Goal: Check status: Check status

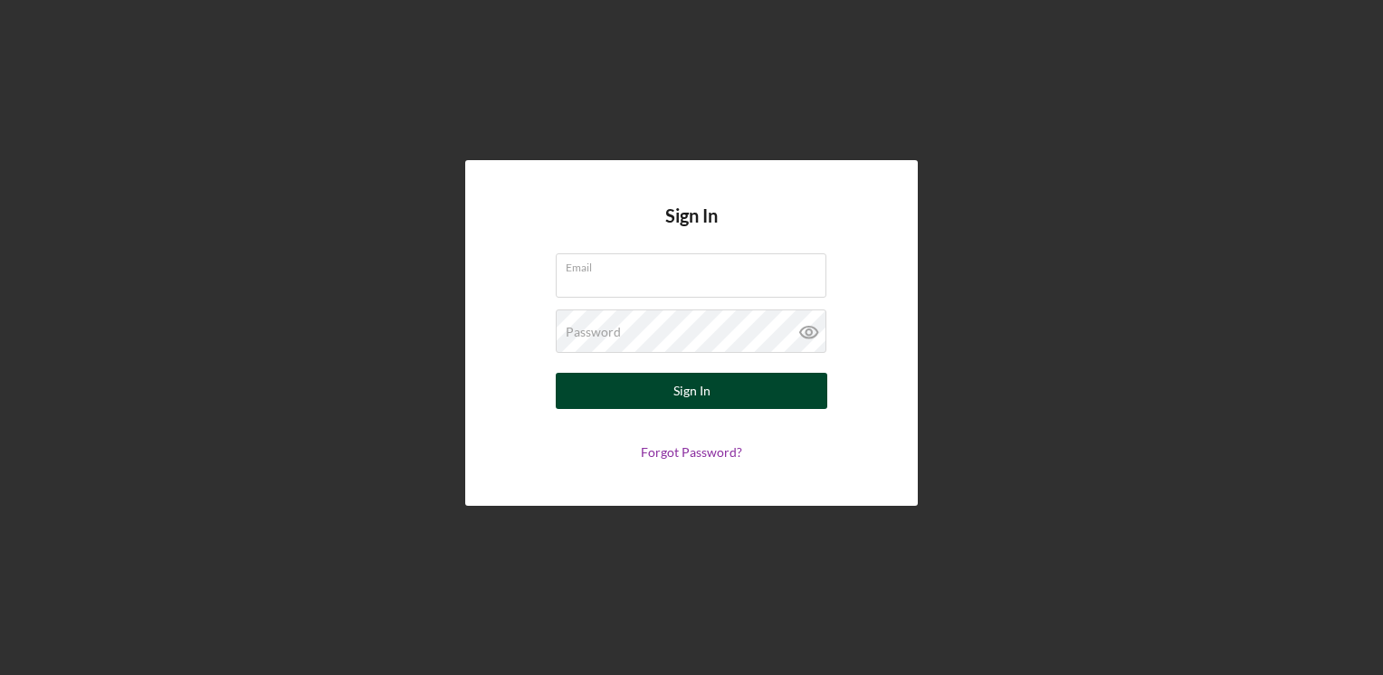
type input "[EMAIL_ADDRESS][DOMAIN_NAME]"
click at [674, 393] on div "Sign In" at bounding box center [691, 391] width 37 height 36
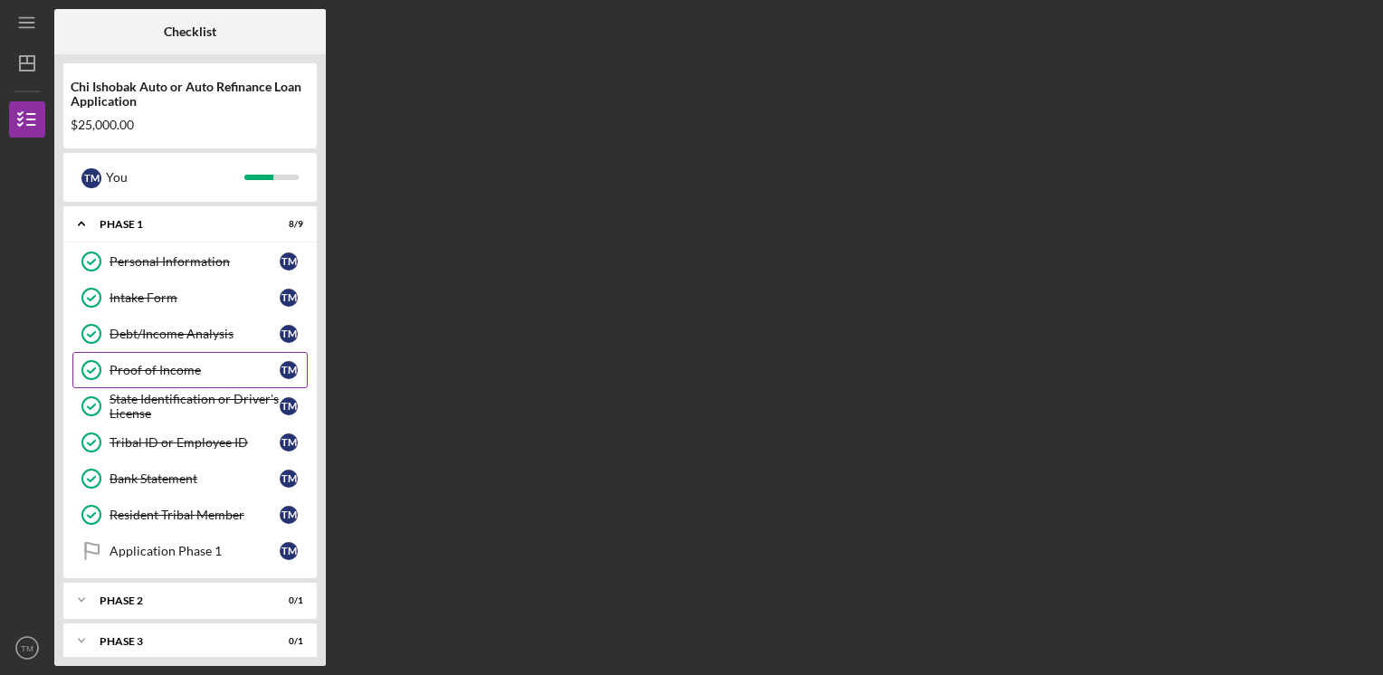
click at [167, 367] on div "Proof of Income" at bounding box center [194, 370] width 170 height 14
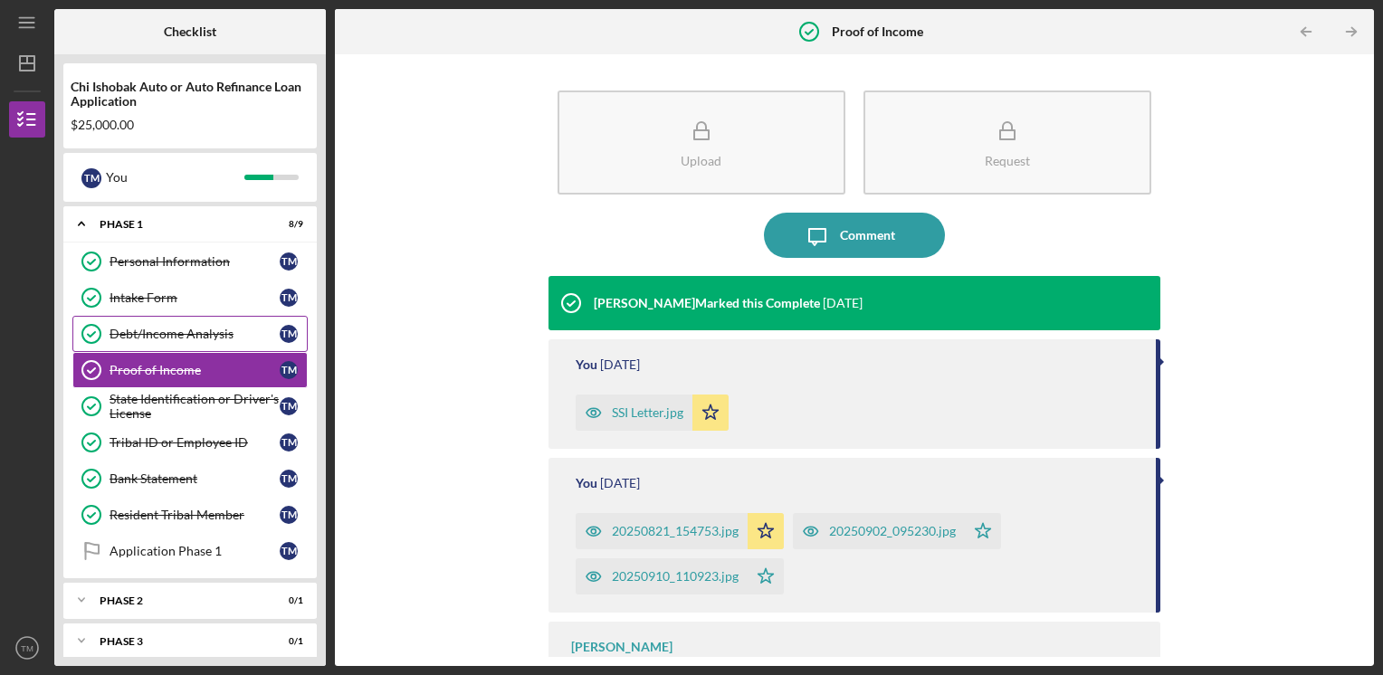
click at [142, 331] on div "Debt/Income Analysis" at bounding box center [194, 334] width 170 height 14
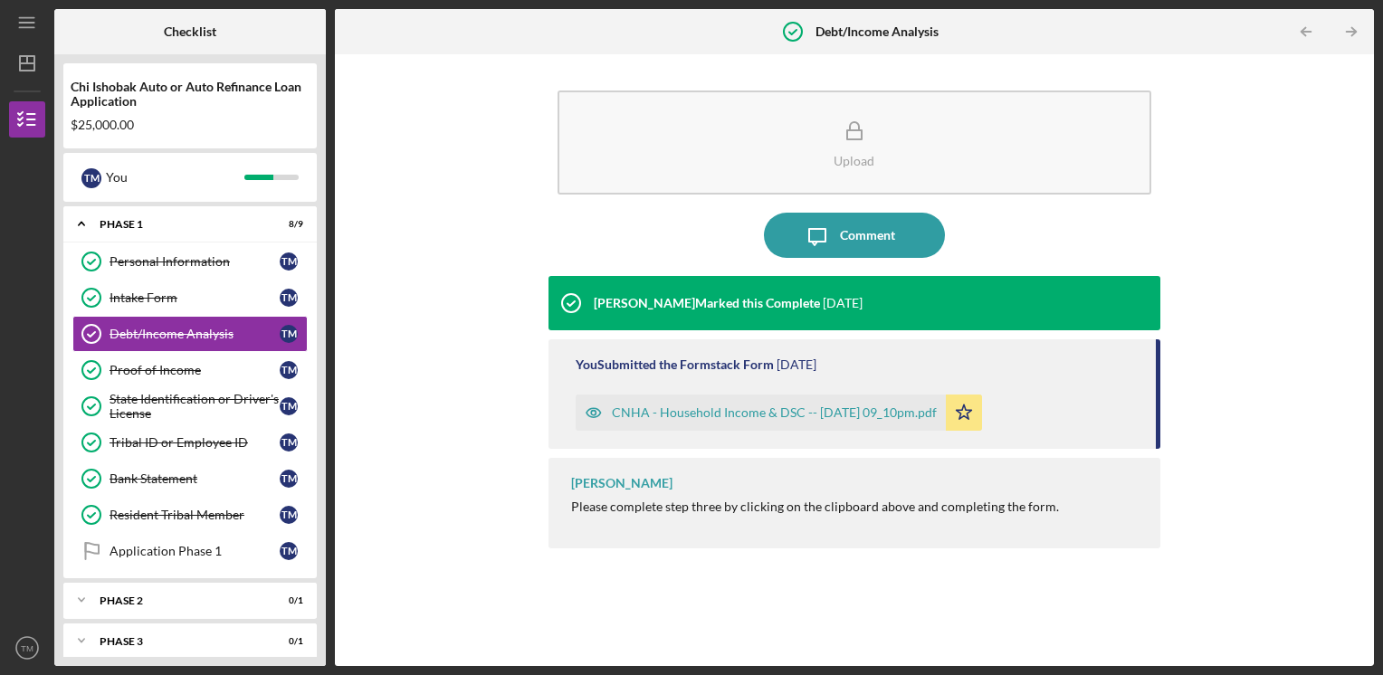
click at [689, 414] on div "CNHA - Household Income & DSC -- [DATE] 09_10pm.pdf" at bounding box center [774, 412] width 325 height 14
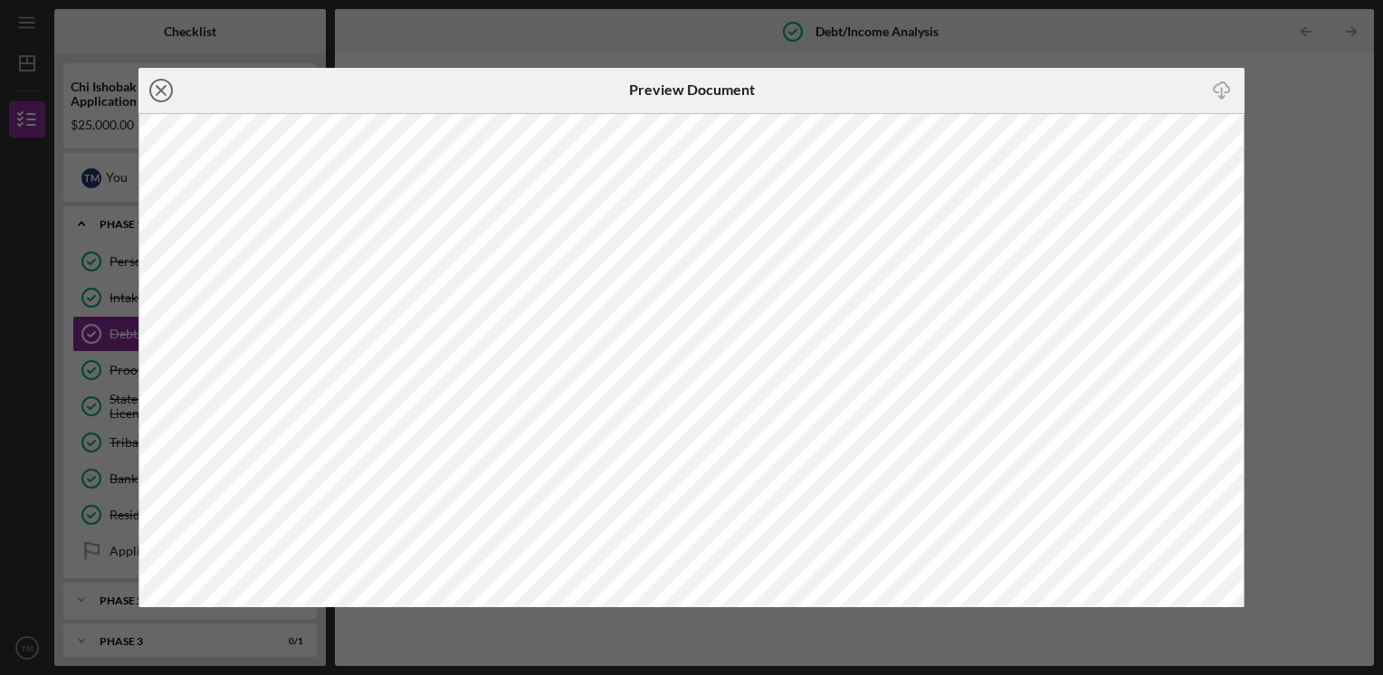
click at [158, 94] on icon "Icon/Close" at bounding box center [160, 90] width 45 height 45
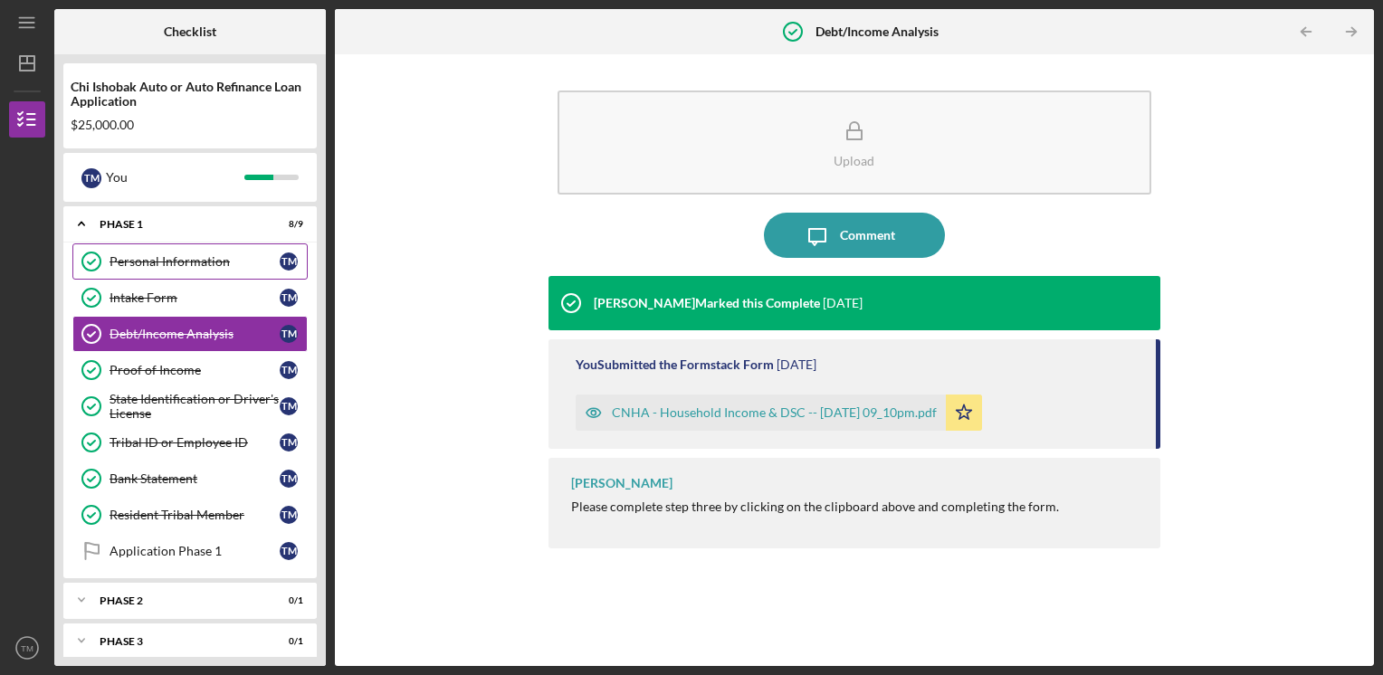
click at [147, 262] on div "Personal Information" at bounding box center [194, 261] width 170 height 14
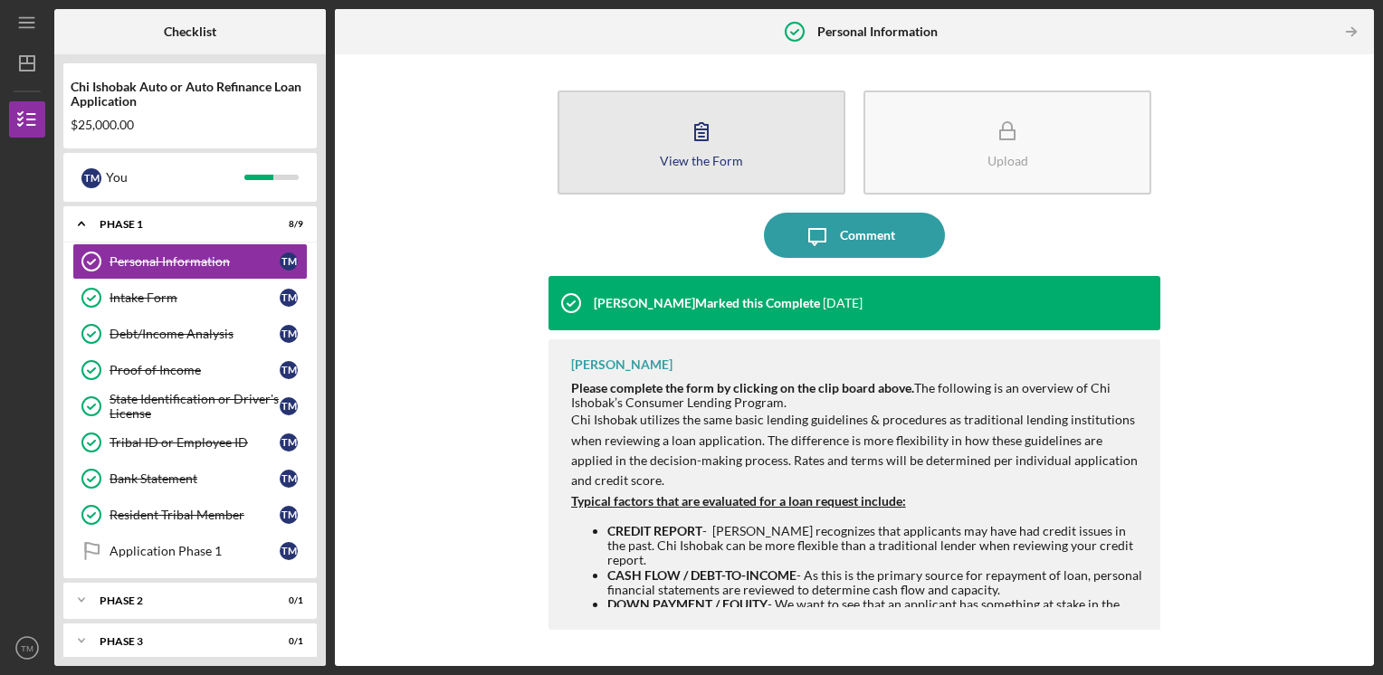
click at [703, 154] on div "View the Form" at bounding box center [701, 161] width 83 height 14
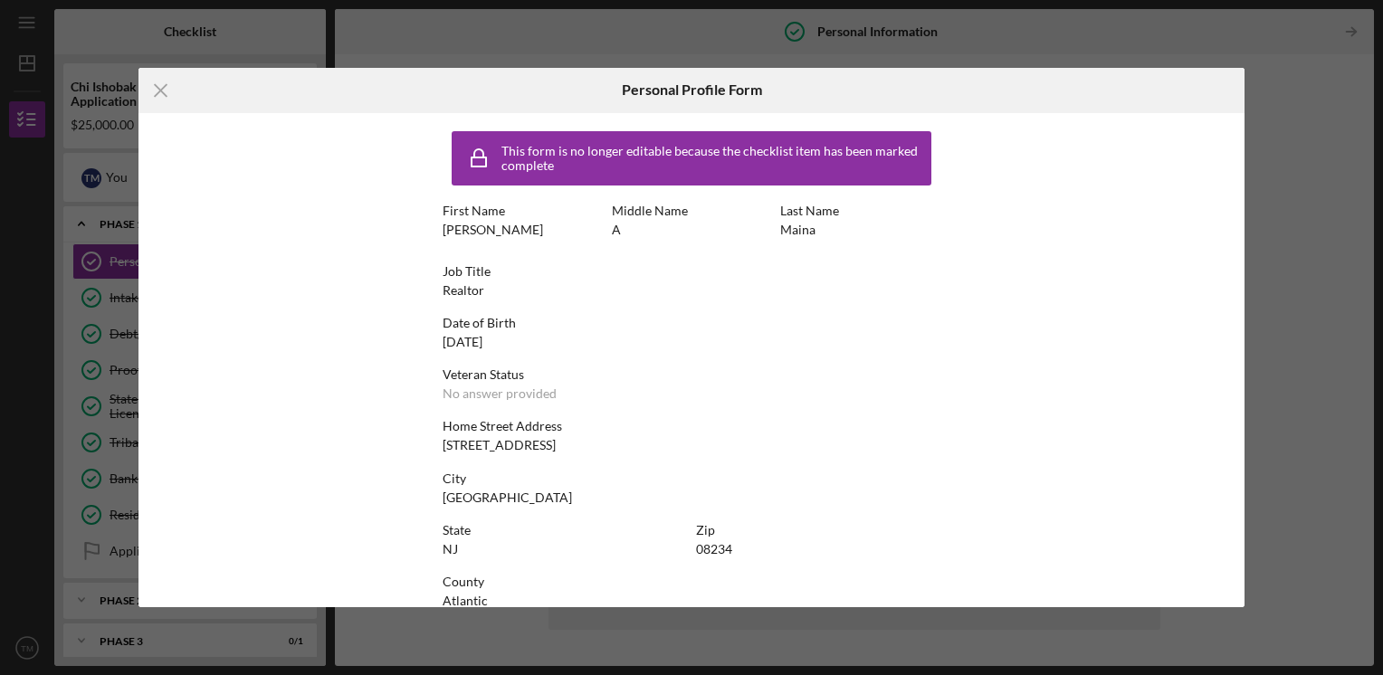
scroll to position [27, 0]
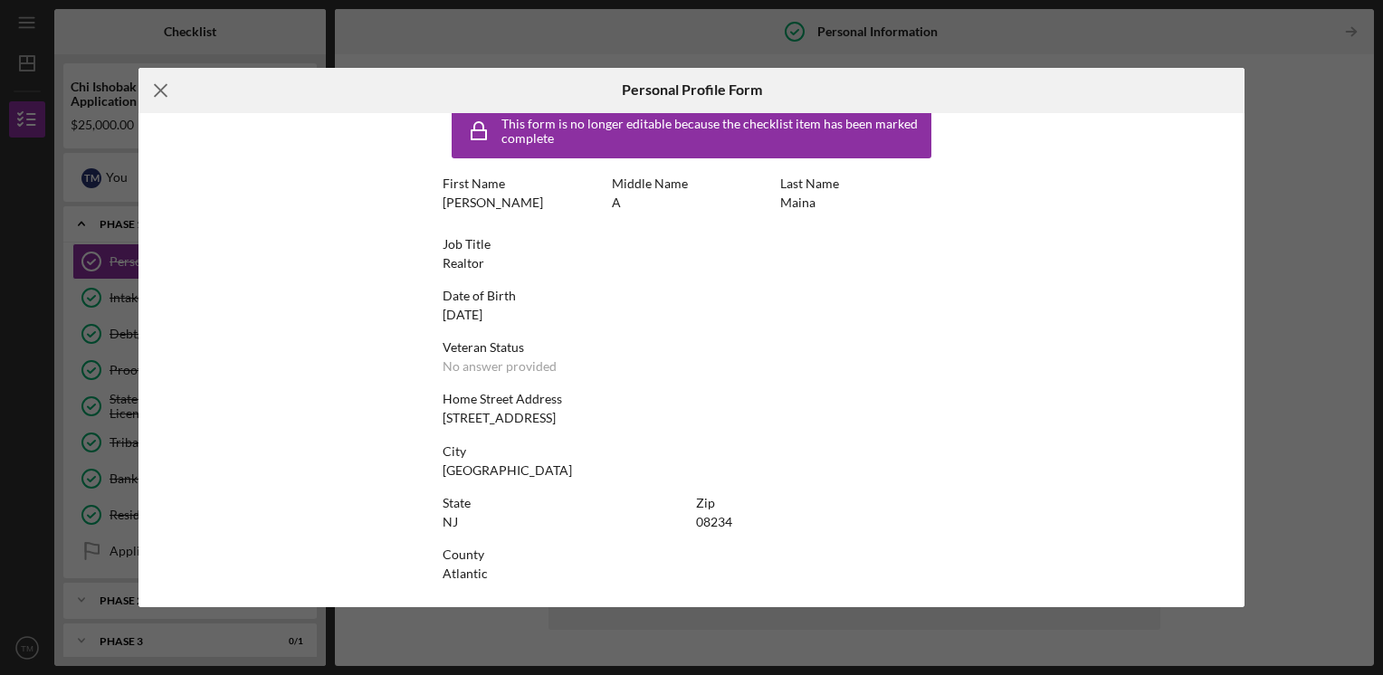
click at [156, 89] on icon "Icon/Menu Close" at bounding box center [160, 90] width 45 height 45
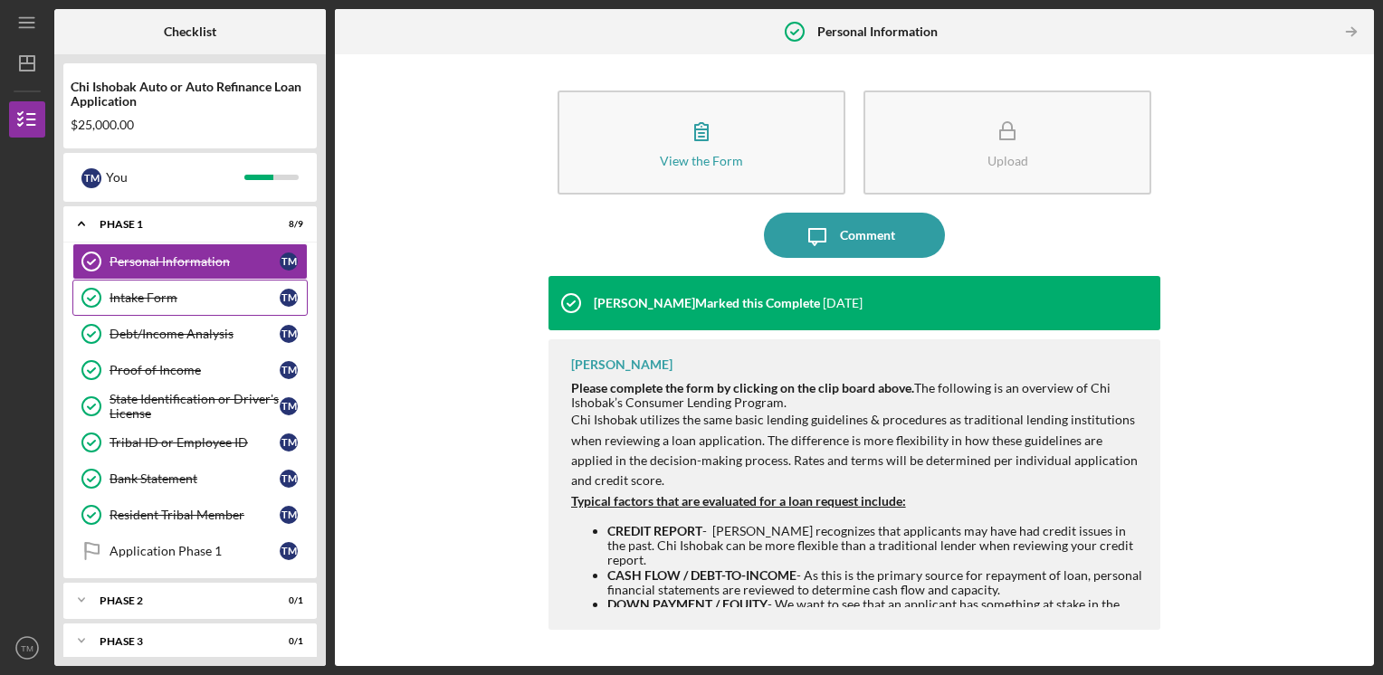
click at [148, 296] on div "Intake Form" at bounding box center [194, 297] width 170 height 14
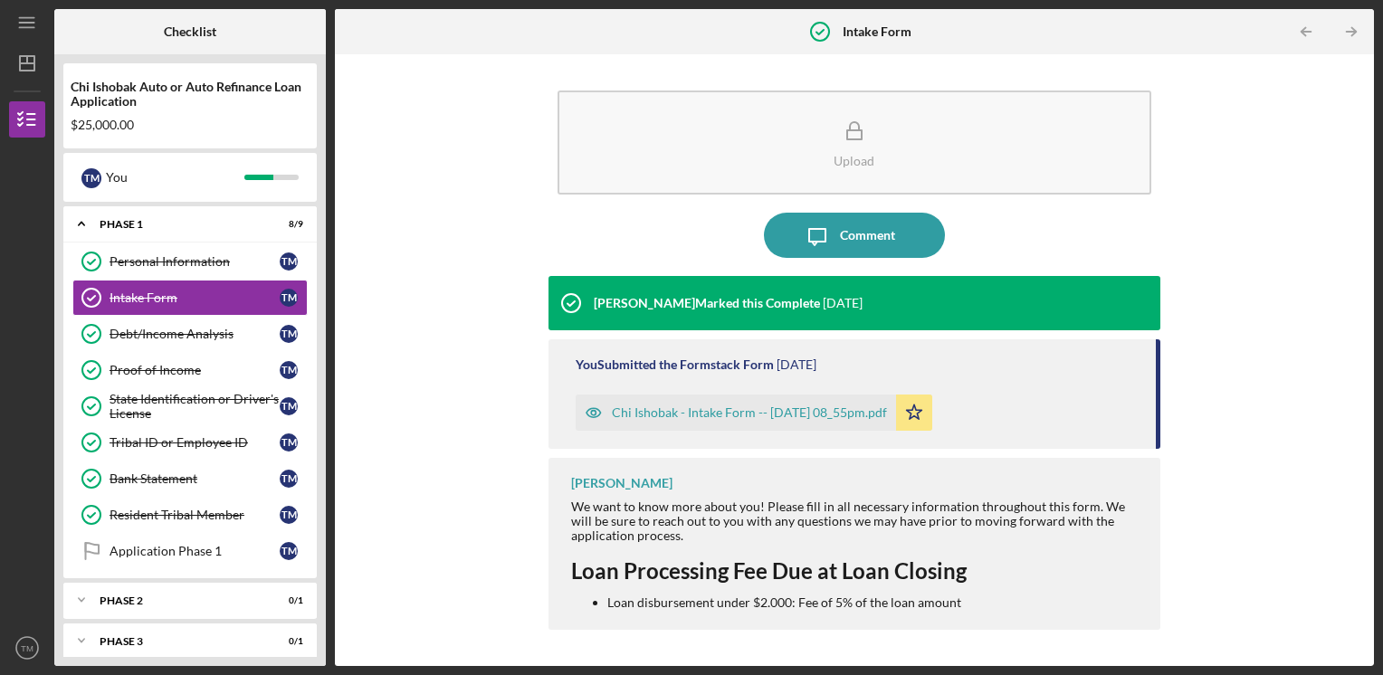
click at [674, 414] on div "Chi Ishobak - Intake Form -- [DATE] 08_55pm.pdf" at bounding box center [749, 412] width 275 height 14
